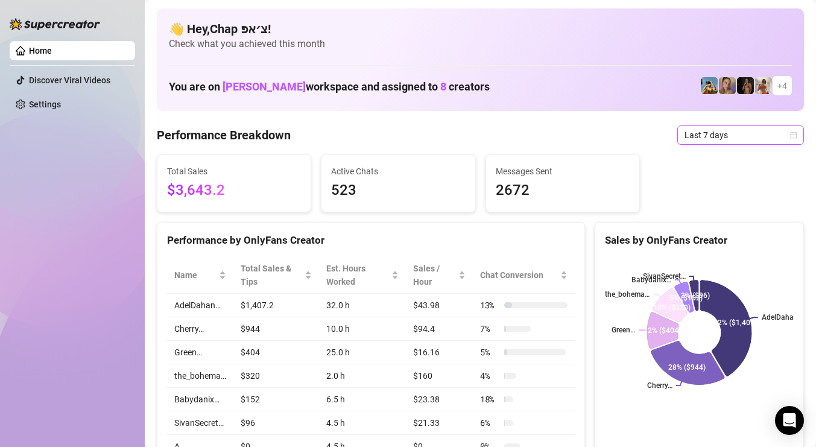
click at [738, 136] on span "Last 7 days" at bounding box center [740, 135] width 112 height 18
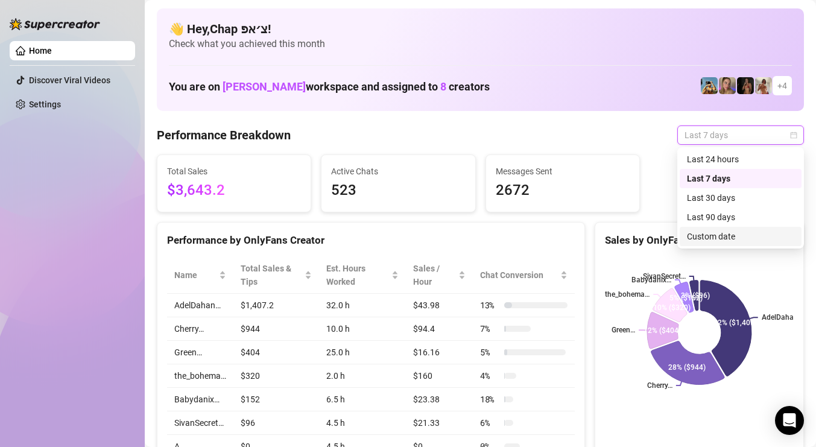
click at [717, 241] on div "Custom date" at bounding box center [740, 236] width 107 height 13
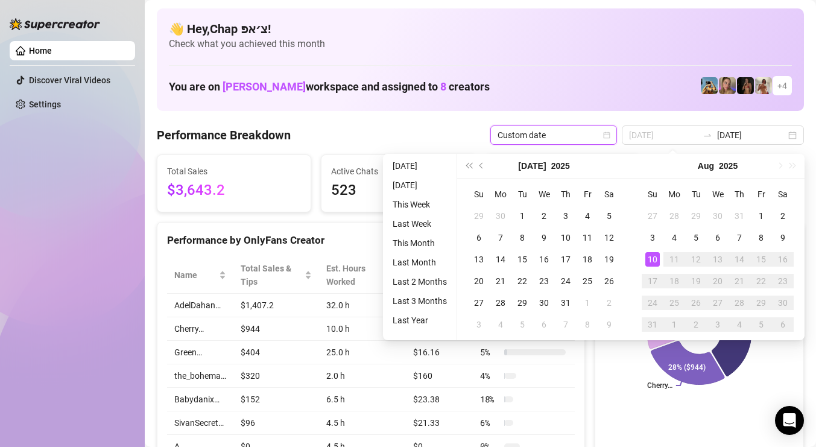
type input "[DATE]"
click at [649, 259] on div "10" at bounding box center [652, 259] width 14 height 14
type input "[DATE]"
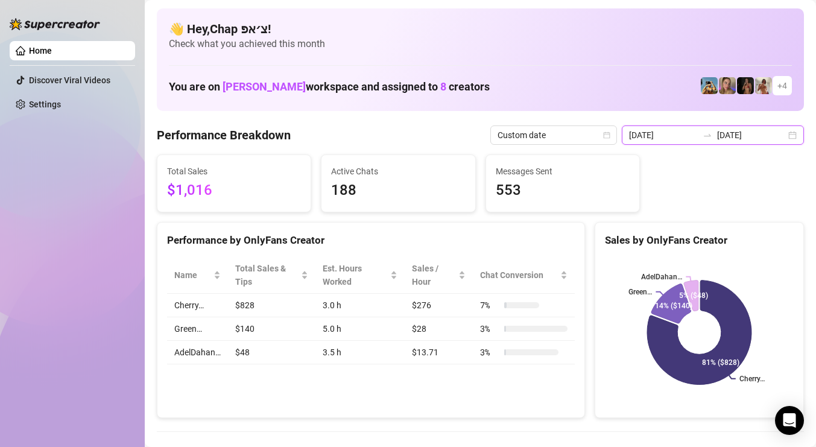
click at [749, 130] on input "[DATE]" at bounding box center [751, 134] width 69 height 13
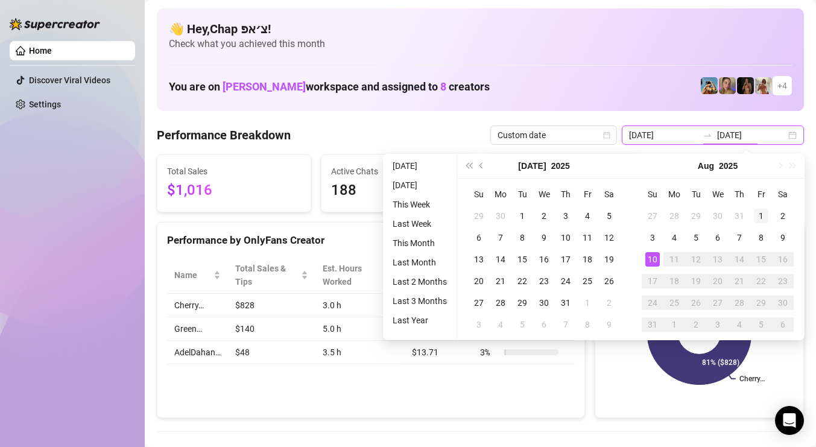
type input "[DATE]"
click at [757, 208] on td "1" at bounding box center [761, 216] width 22 height 22
type input "[DATE]"
click at [656, 254] on div "10" at bounding box center [652, 259] width 14 height 14
type input "[DATE]"
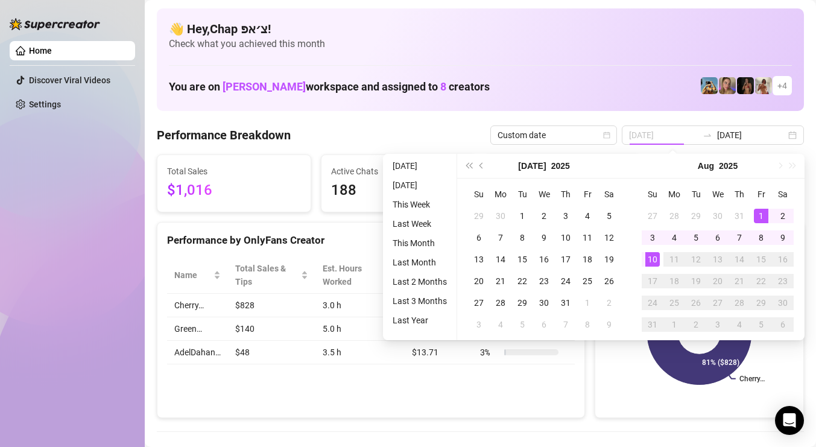
type input "[DATE]"
